Goal: Entertainment & Leisure: Consume media (video, audio)

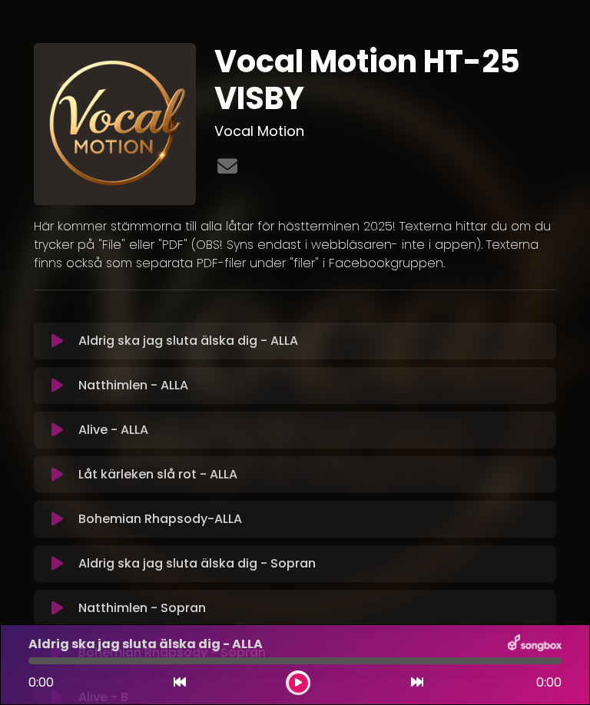
click at [68, 383] on button at bounding box center [57, 385] width 29 height 15
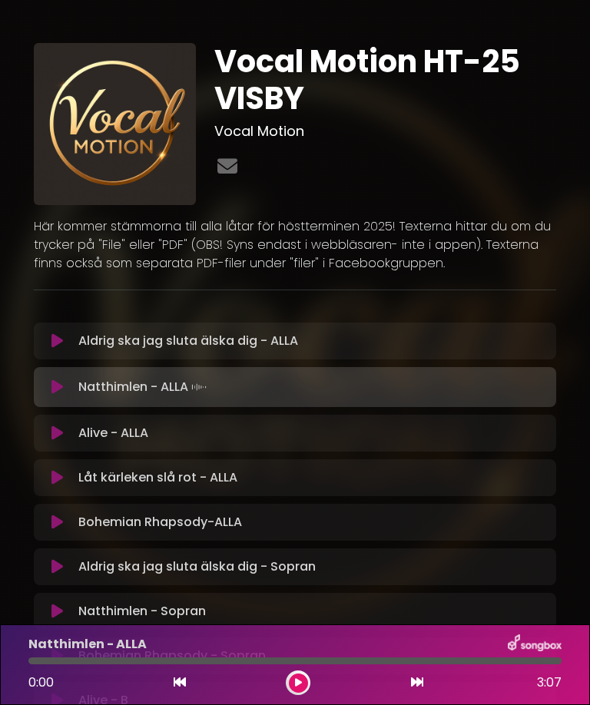
click at [58, 395] on icon at bounding box center [57, 387] width 12 height 15
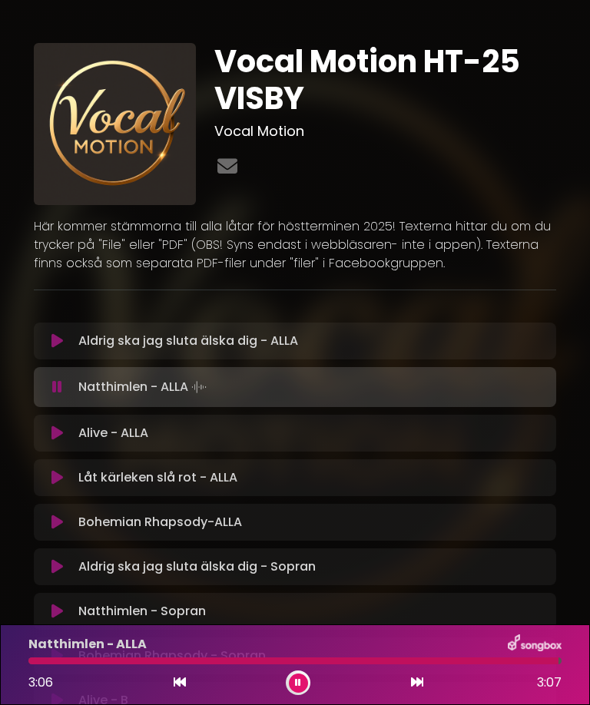
click at [66, 427] on button at bounding box center [57, 433] width 29 height 15
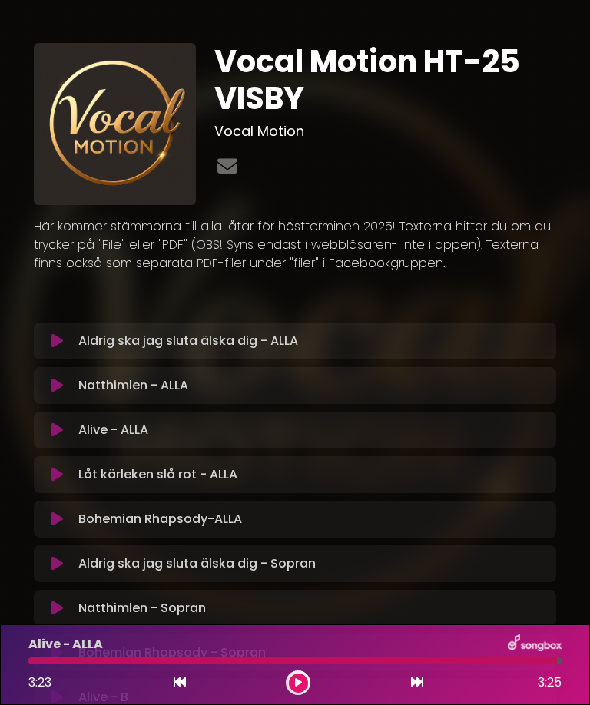
click at [65, 481] on button at bounding box center [57, 474] width 29 height 15
click at [61, 527] on icon at bounding box center [57, 519] width 12 height 15
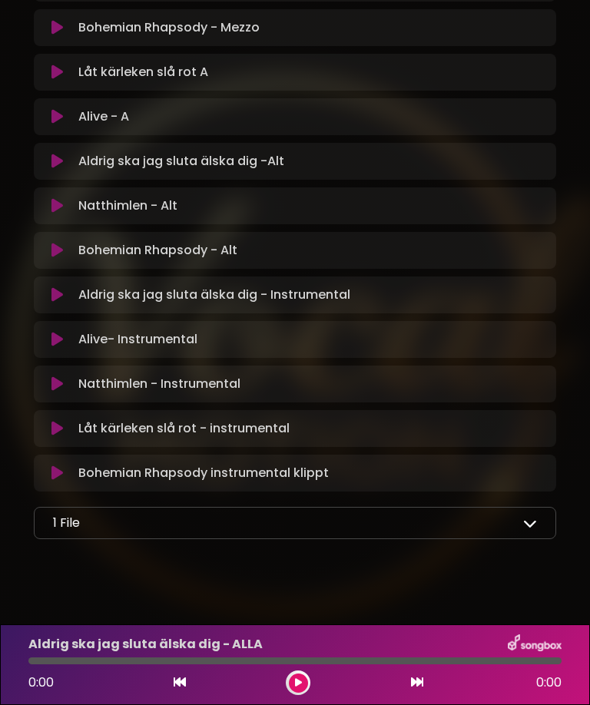
scroll to position [848, 0]
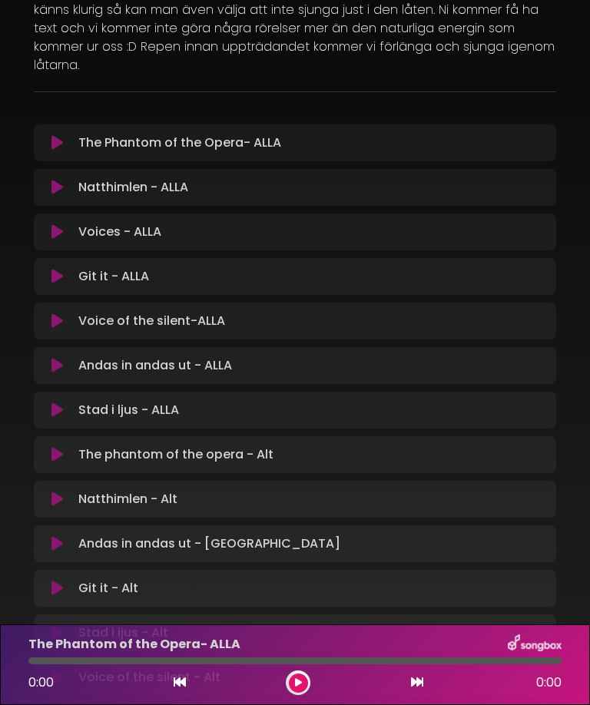
scroll to position [271, 0]
